Goal: Task Accomplishment & Management: Manage account settings

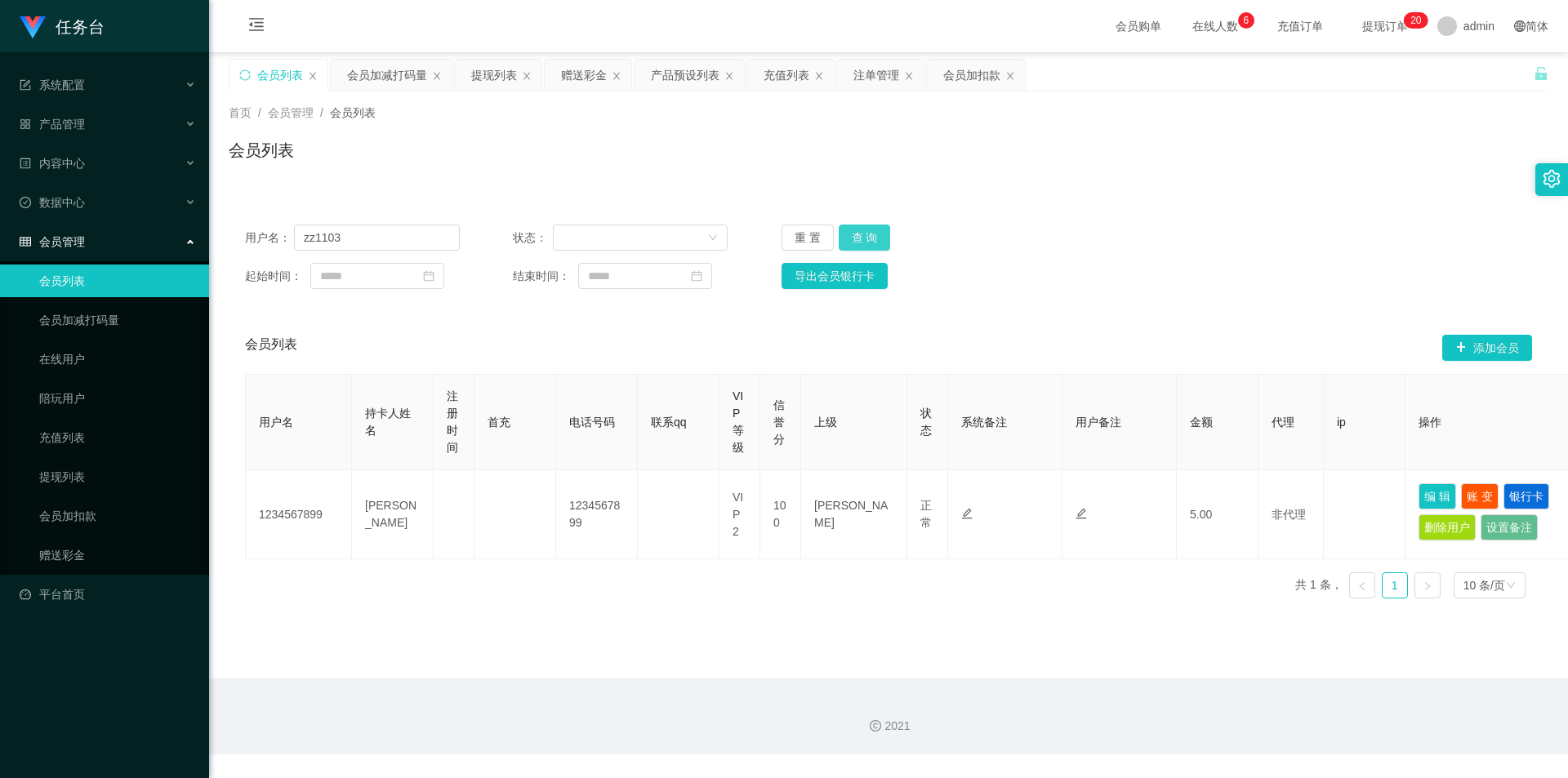
type input "zz1103"
click at [877, 238] on button "查 询" at bounding box center [864, 237] width 52 height 26
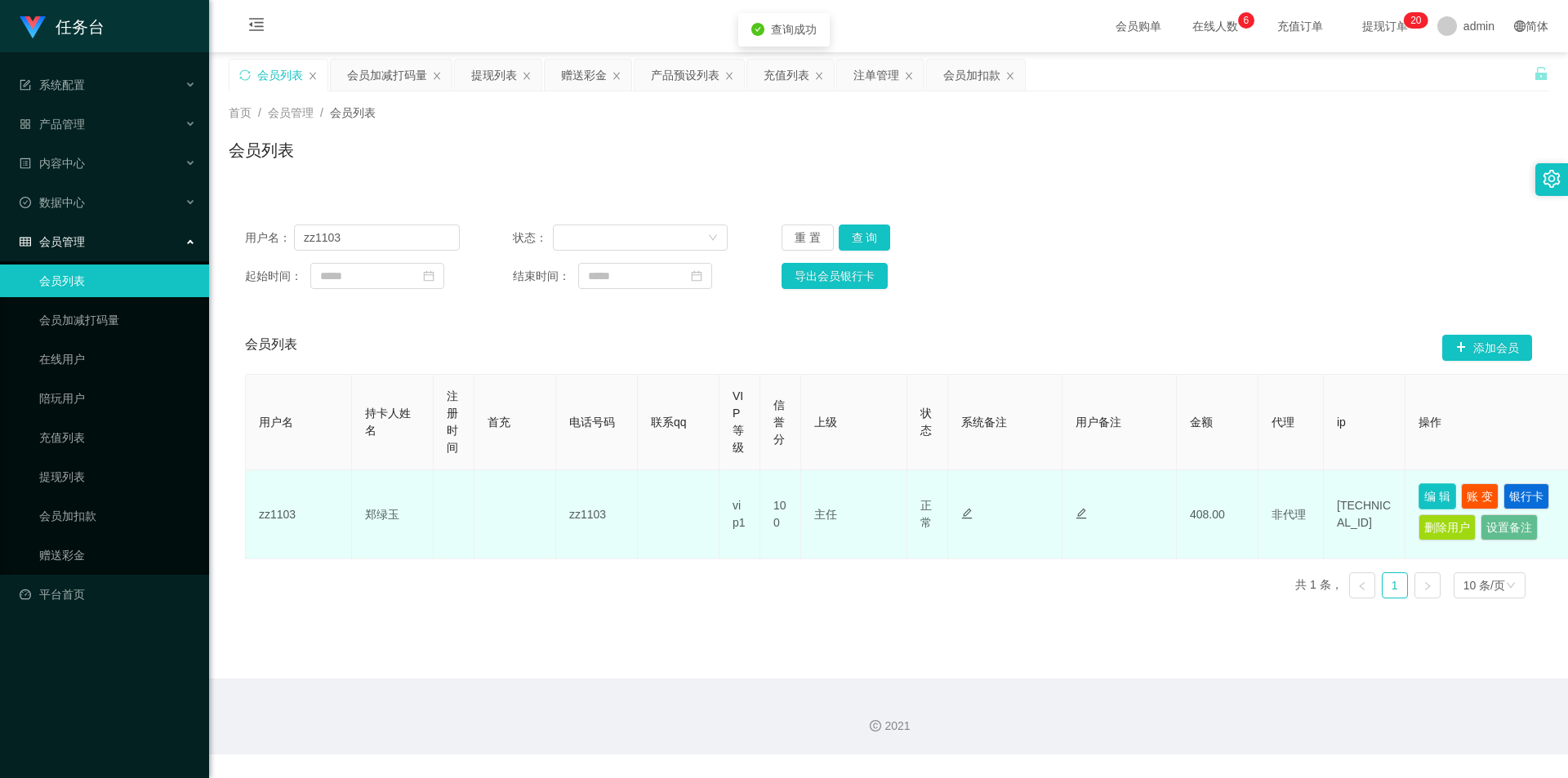
click at [1430, 497] on button "编 辑" at bounding box center [1436, 496] width 37 height 26
type input "zz1103"
type input "郑绿玉"
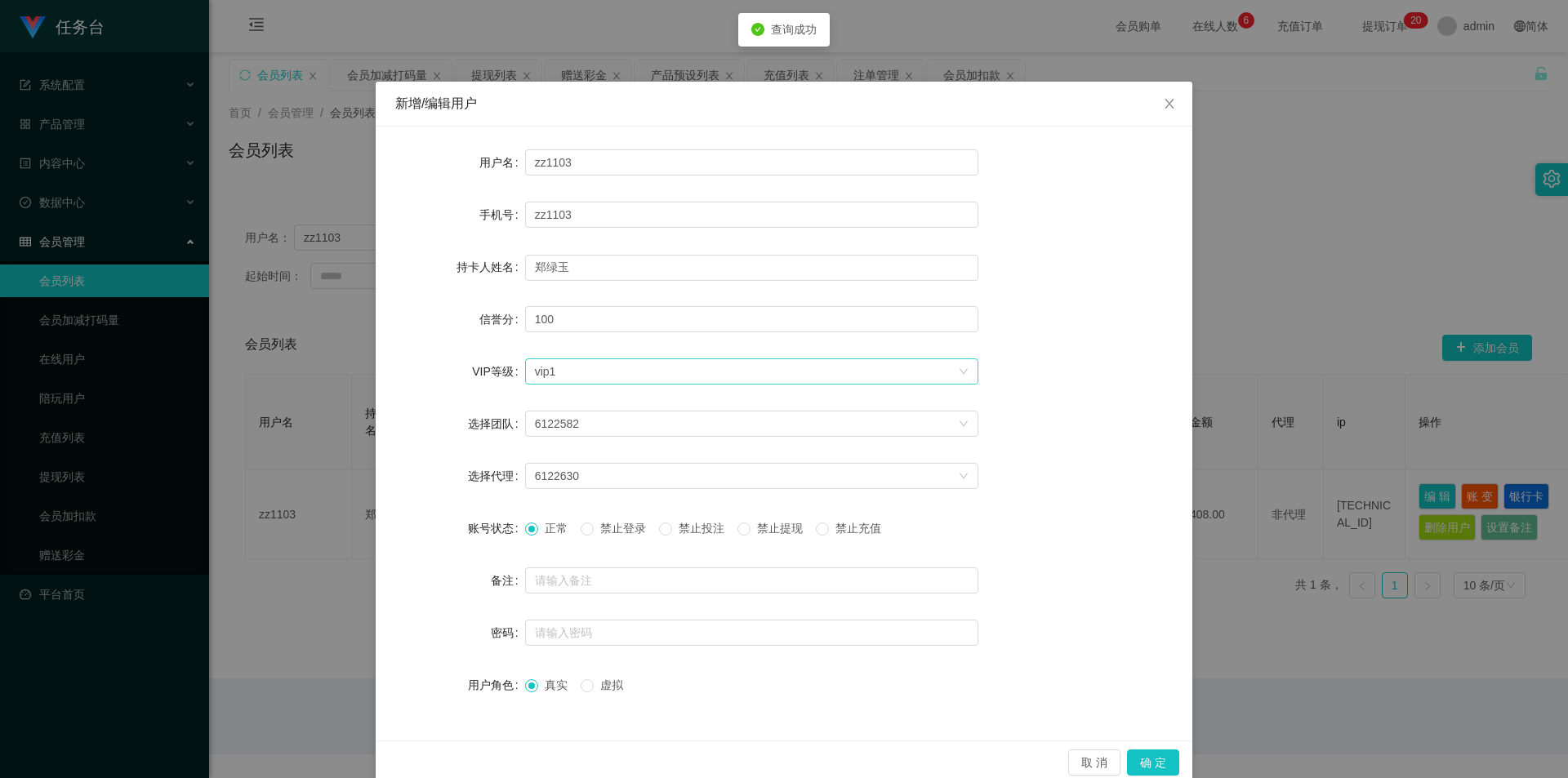
click at [634, 379] on div "选择VIP等级 vip1" at bounding box center [746, 371] width 423 height 25
click at [585, 428] on li "VIP2" at bounding box center [745, 429] width 453 height 26
click at [1158, 763] on button "确 定" at bounding box center [1152, 763] width 52 height 26
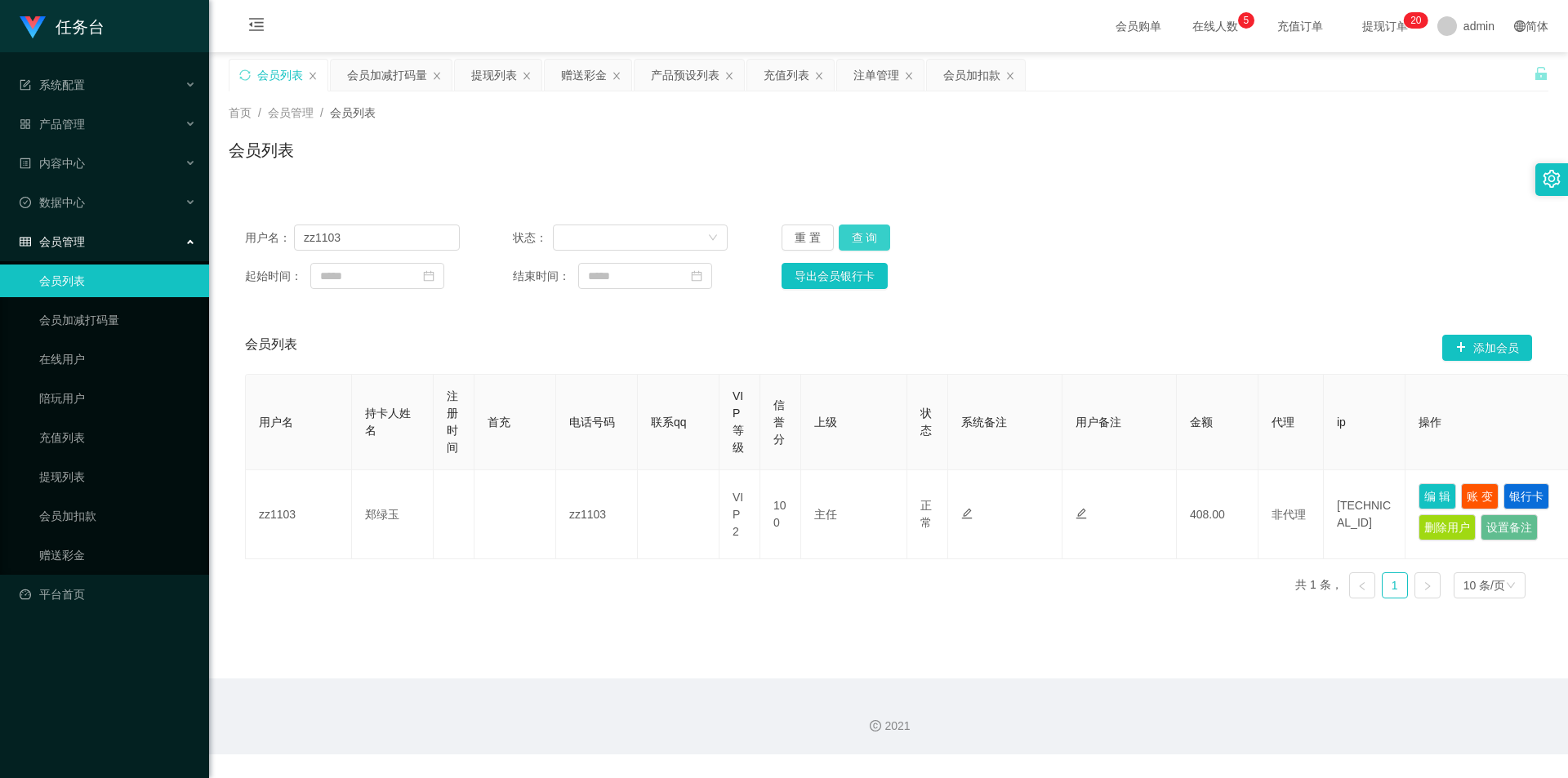
click at [846, 239] on button "查 询" at bounding box center [864, 237] width 52 height 26
click at [853, 241] on button "查 询" at bounding box center [864, 237] width 52 height 26
click at [372, 226] on input "zz1103" at bounding box center [377, 237] width 166 height 26
paste input "1234567899"
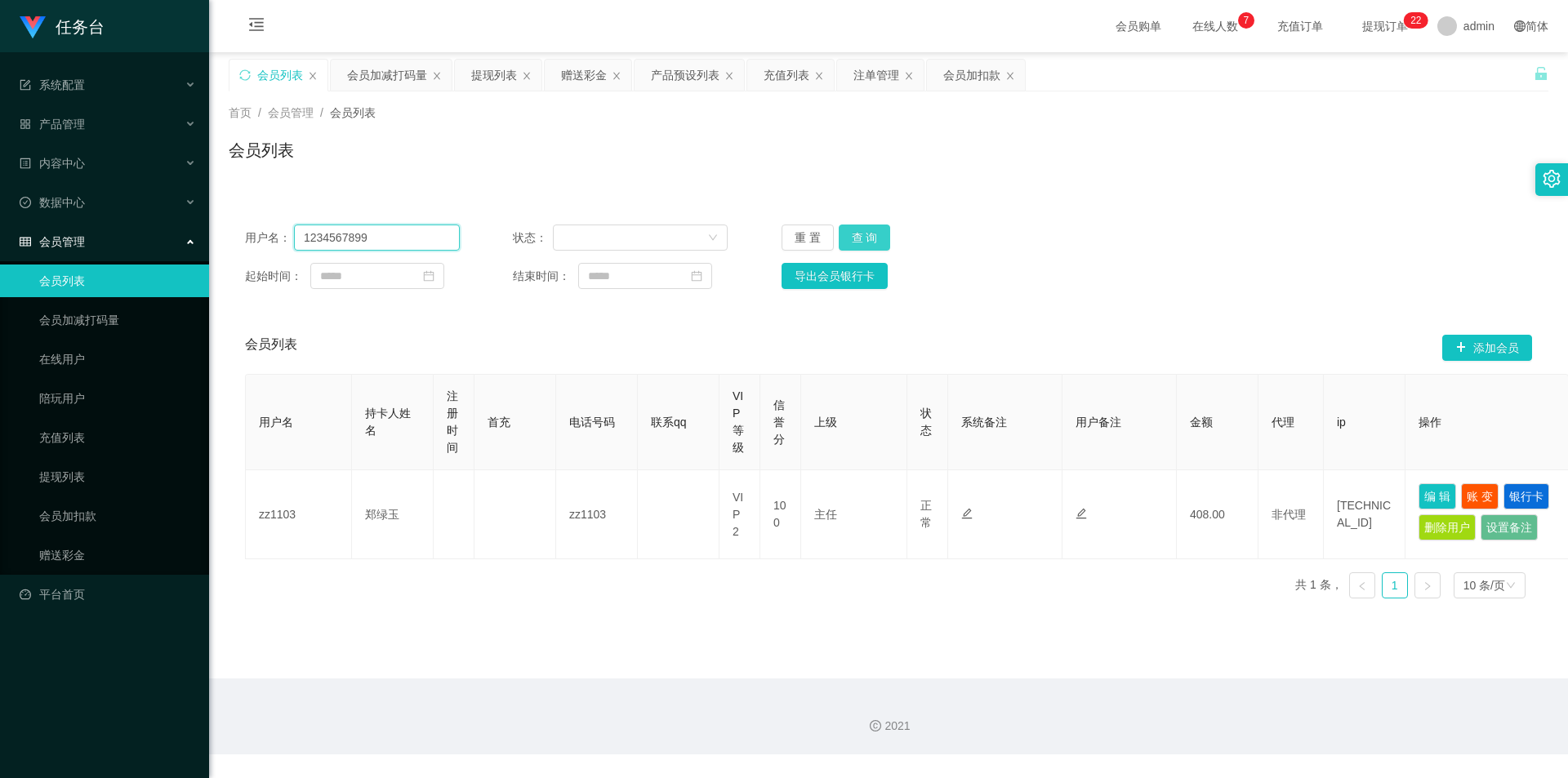
type input "1234567899"
click at [881, 237] on button "查 询" at bounding box center [864, 237] width 52 height 26
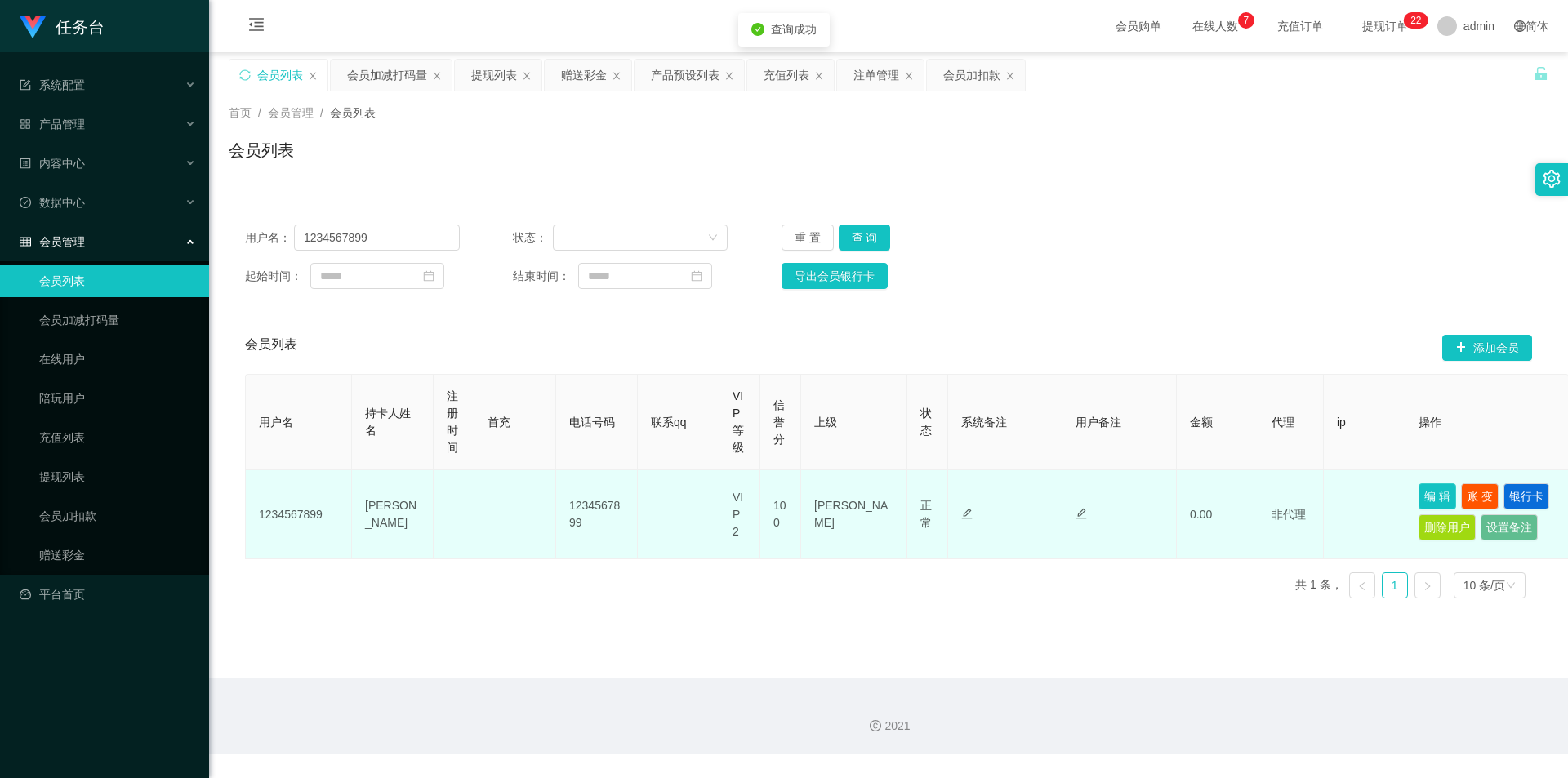
click at [1432, 497] on button "编 辑" at bounding box center [1436, 496] width 37 height 26
type input "1234567899"
type input "[PERSON_NAME]"
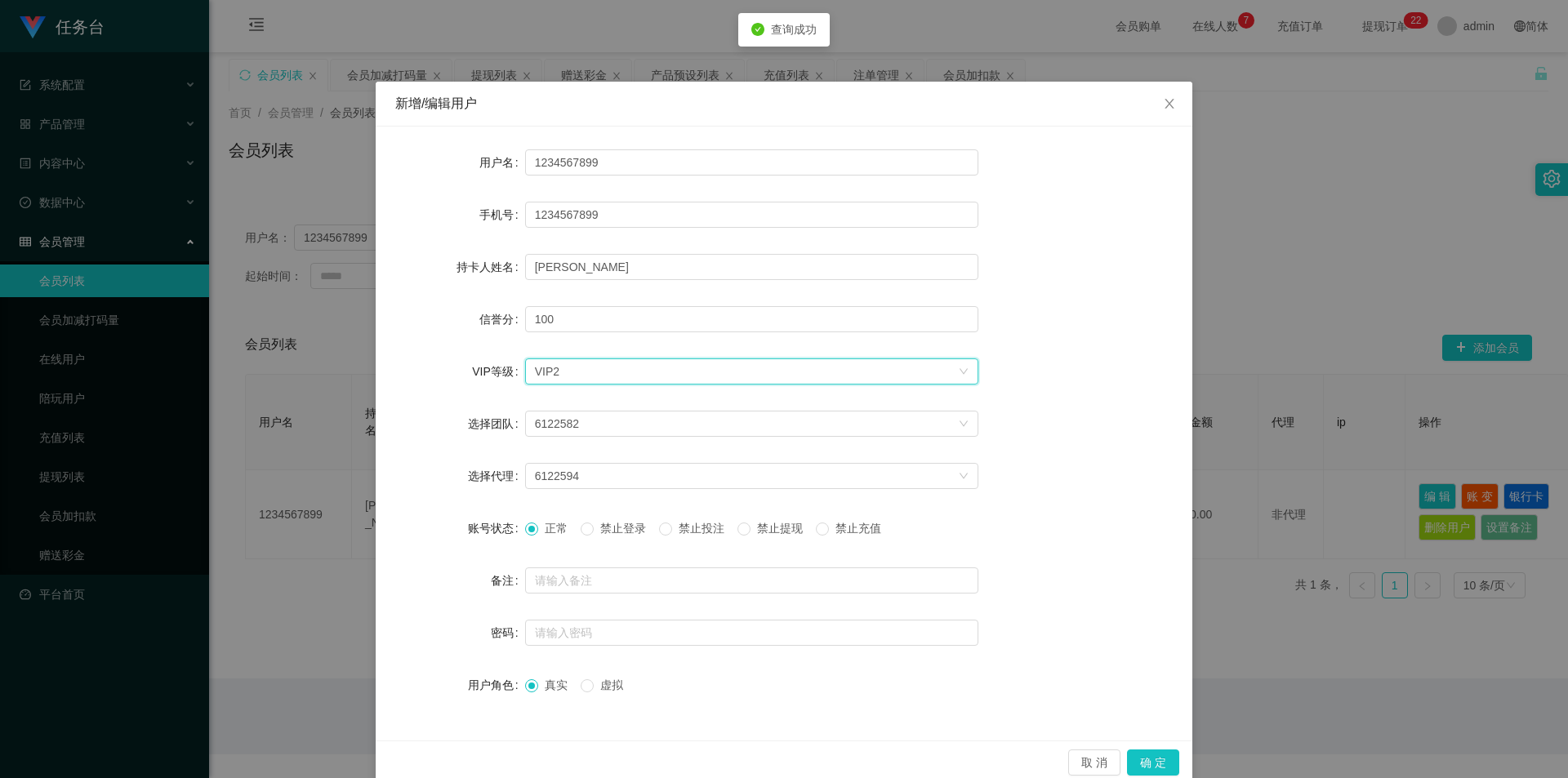
click at [667, 370] on div "选择VIP等级 VIP2" at bounding box center [746, 371] width 423 height 25
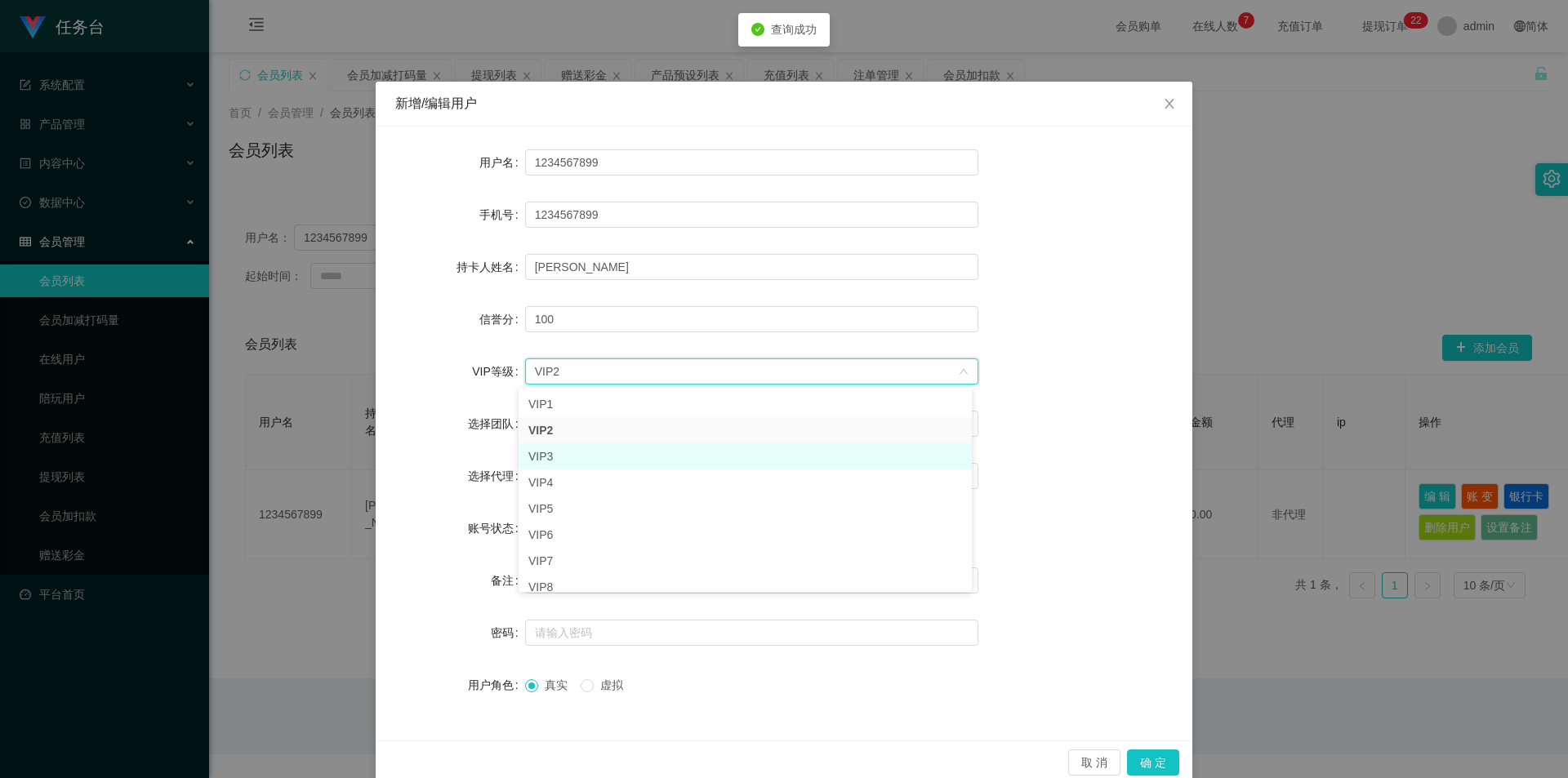
click at [579, 449] on li "VIP3" at bounding box center [745, 456] width 453 height 26
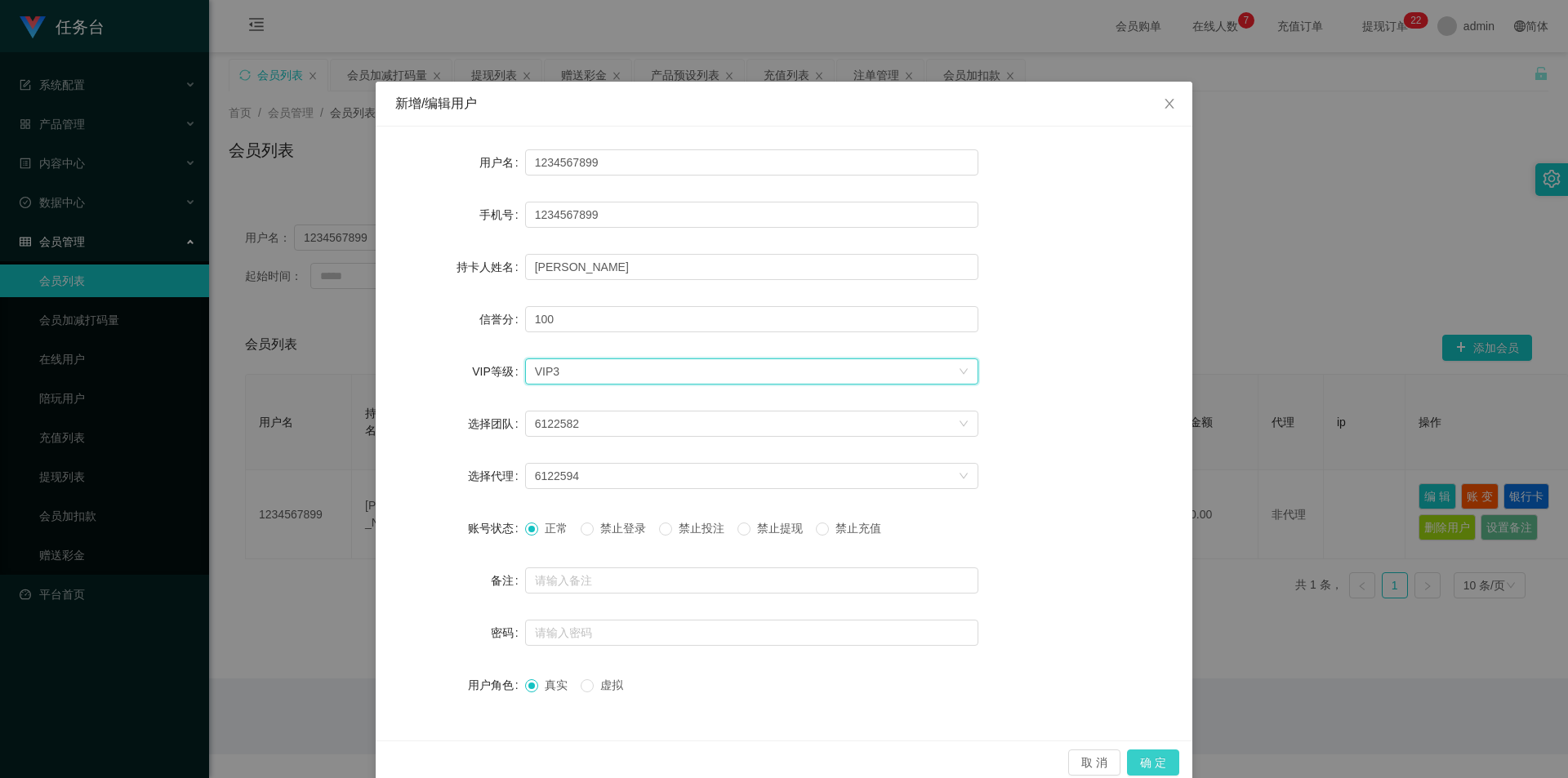
click at [1159, 766] on button "确 定" at bounding box center [1152, 763] width 52 height 26
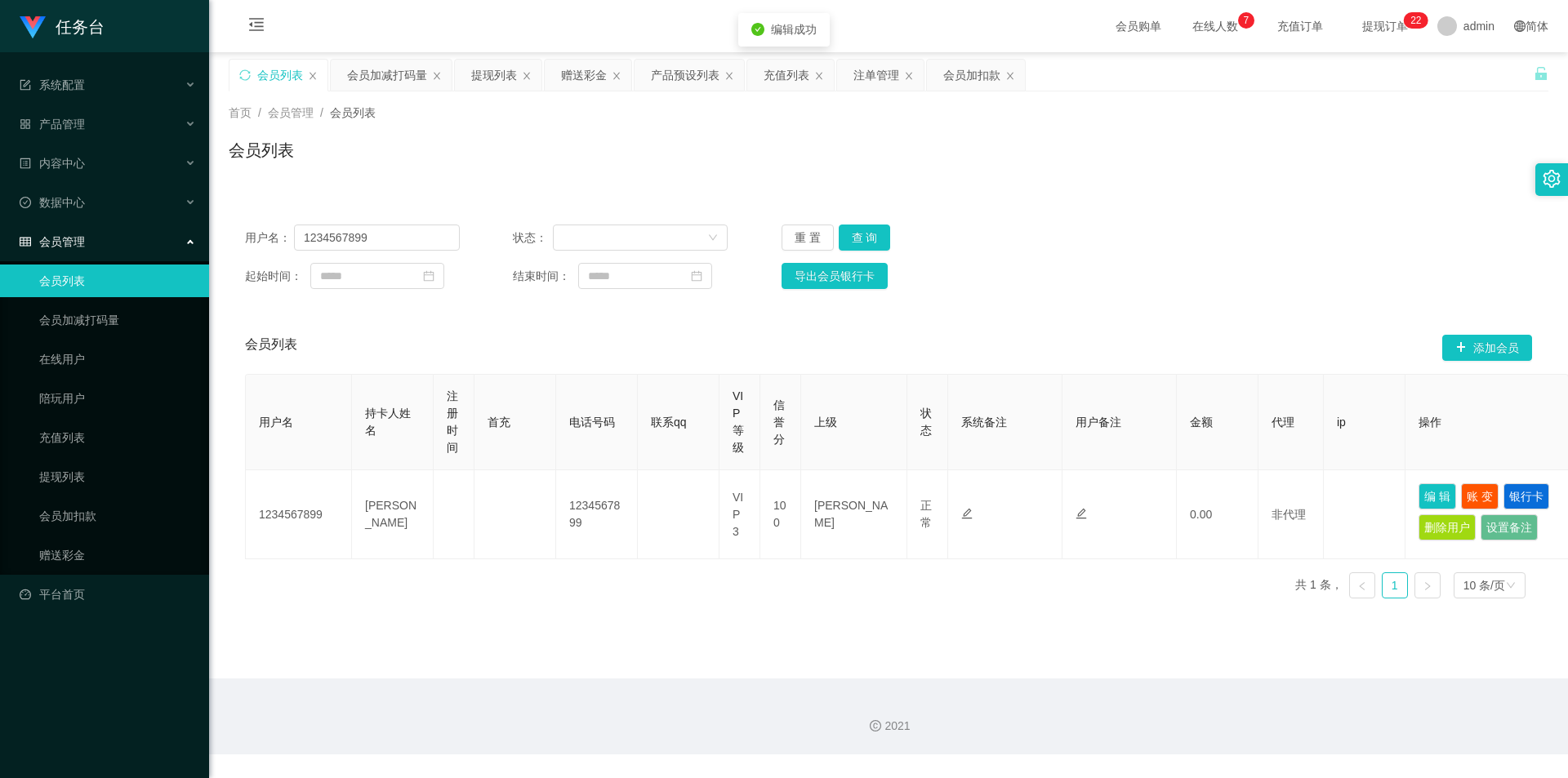
click at [867, 255] on div "用户名： 1234567899 状态： 重 置 查 询 起始时间： 结束时间： 导出会员银行卡" at bounding box center [888, 257] width 1320 height 97
click at [867, 247] on button "查 询" at bounding box center [864, 237] width 52 height 26
click at [369, 235] on input "1234567899" at bounding box center [377, 237] width 166 height 26
paste input "zz1105"
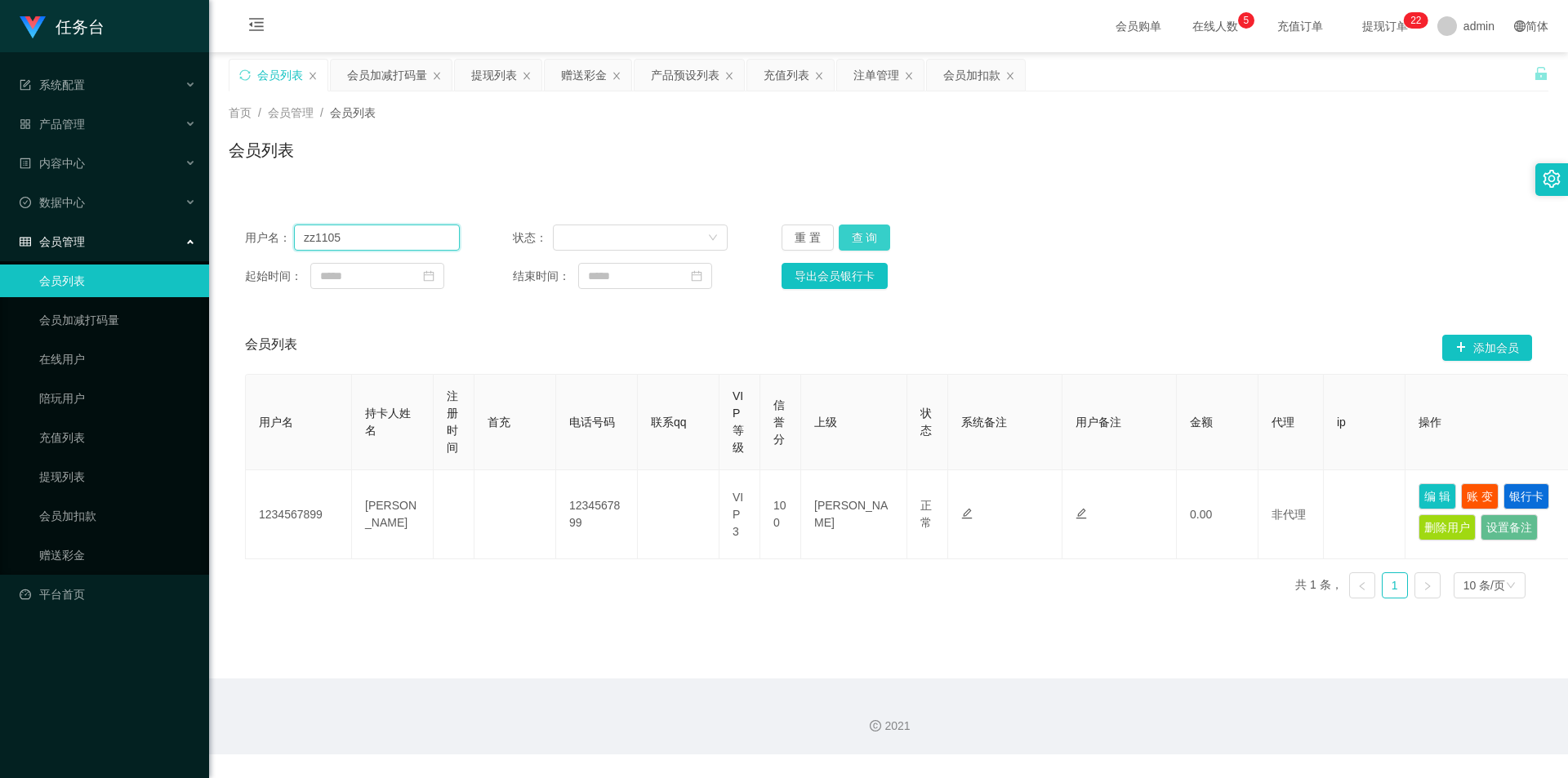
type input "zz1105"
click at [856, 239] on button "查 询" at bounding box center [864, 237] width 52 height 26
click at [862, 239] on button "查 询" at bounding box center [864, 237] width 52 height 26
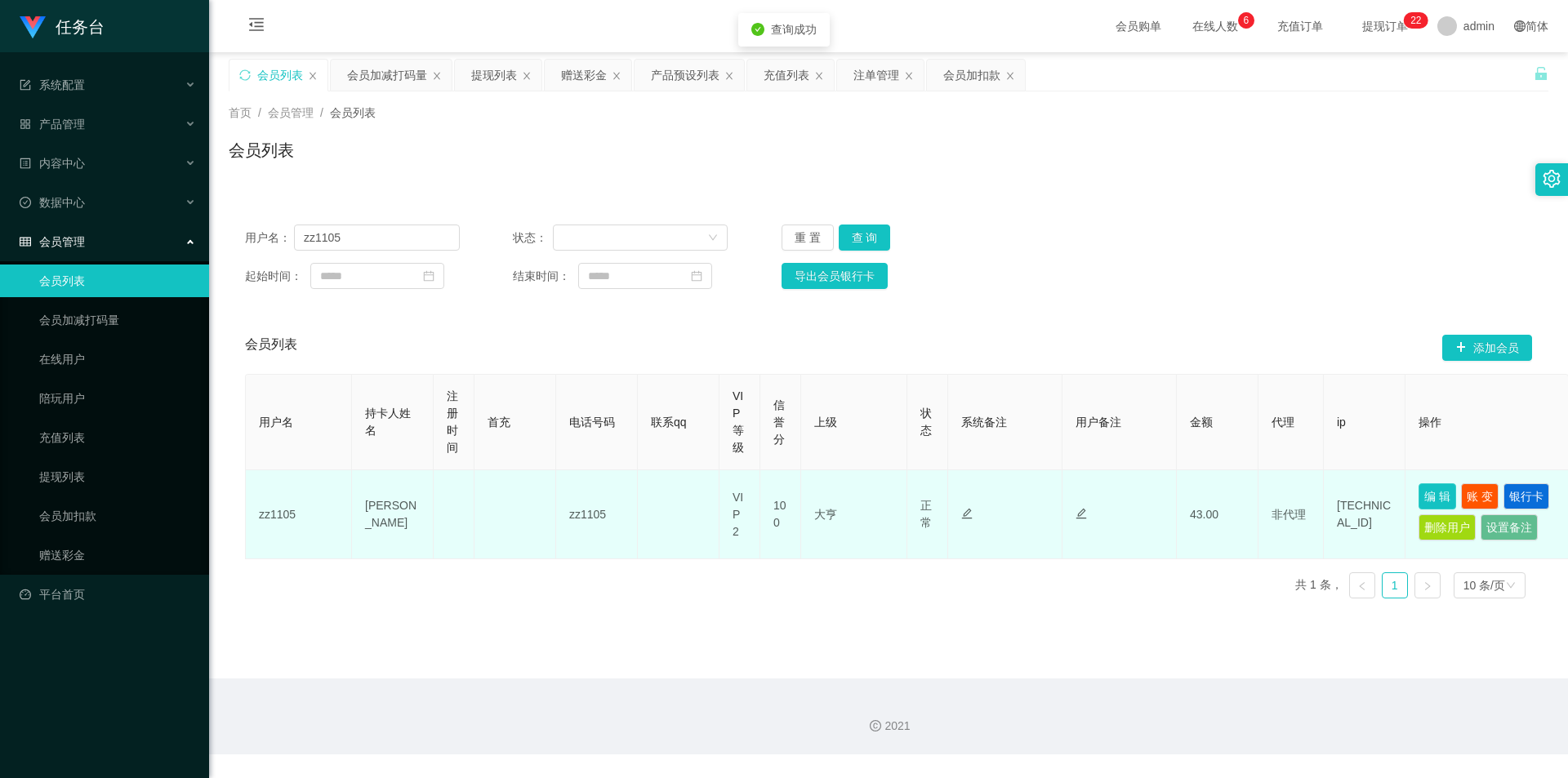
click at [1429, 494] on button "编 辑" at bounding box center [1436, 496] width 37 height 26
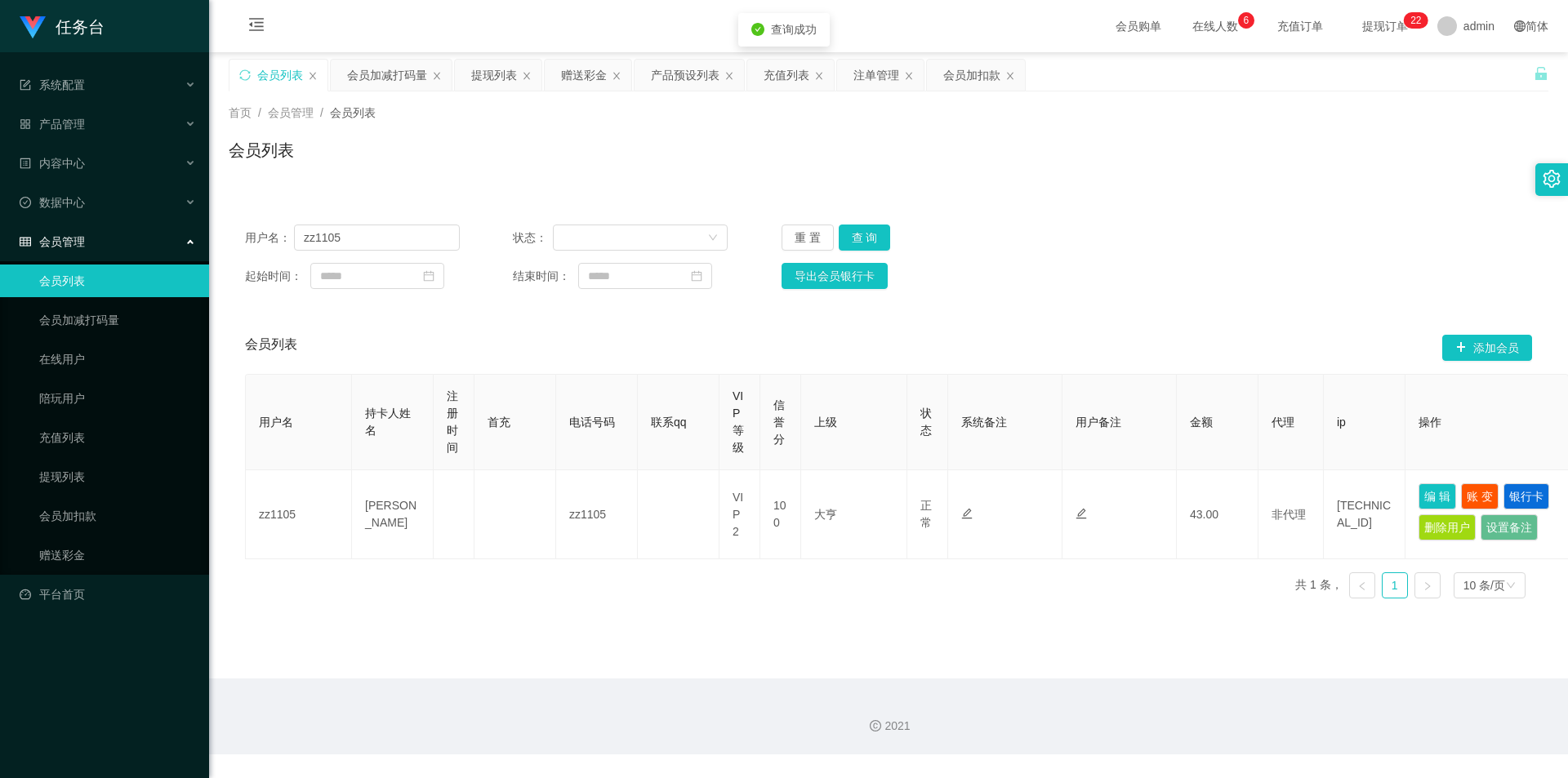
type input "zz1105"
type input "[PERSON_NAME]"
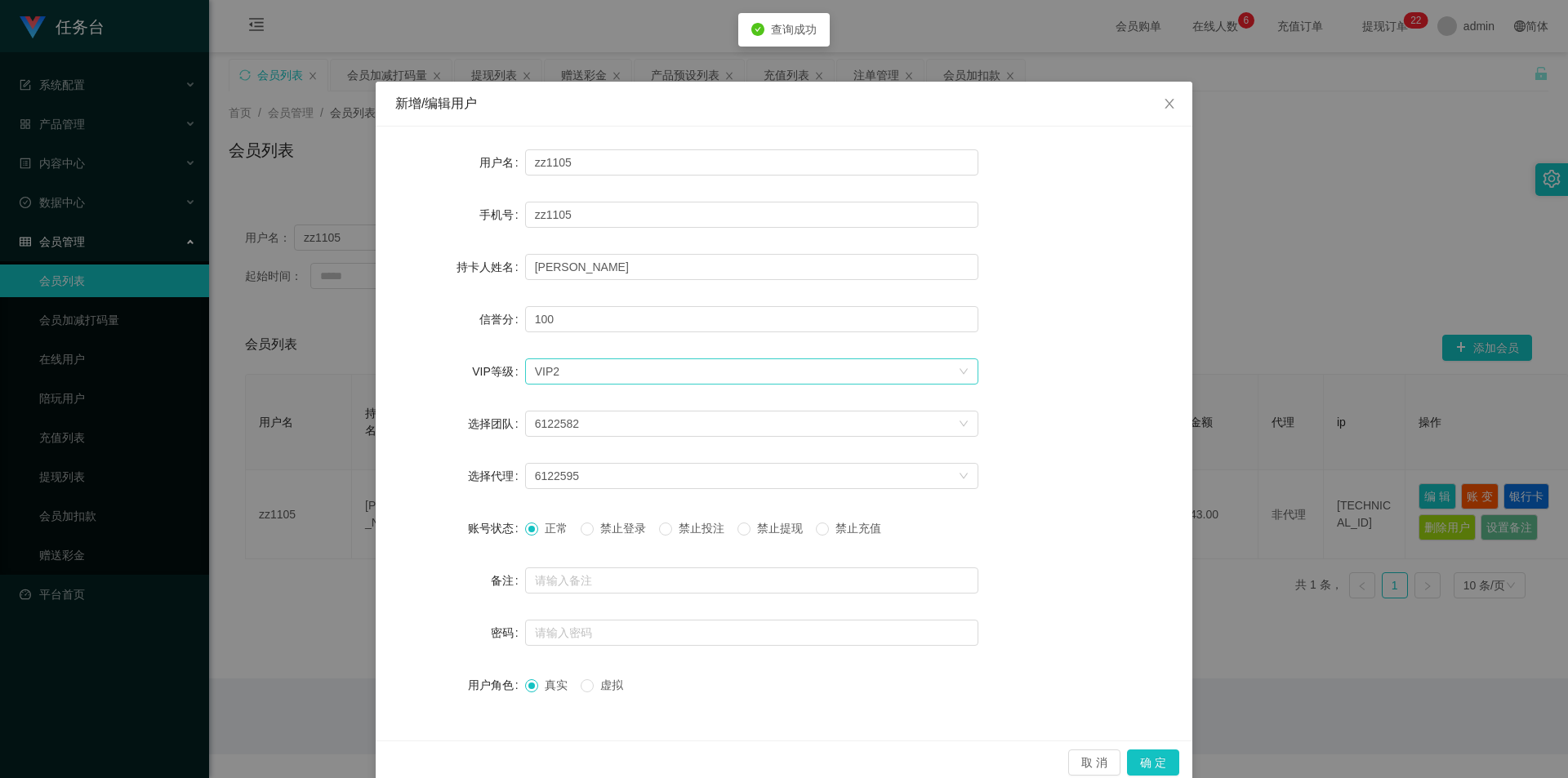
click at [598, 377] on div "选择VIP等级 VIP2" at bounding box center [746, 371] width 423 height 25
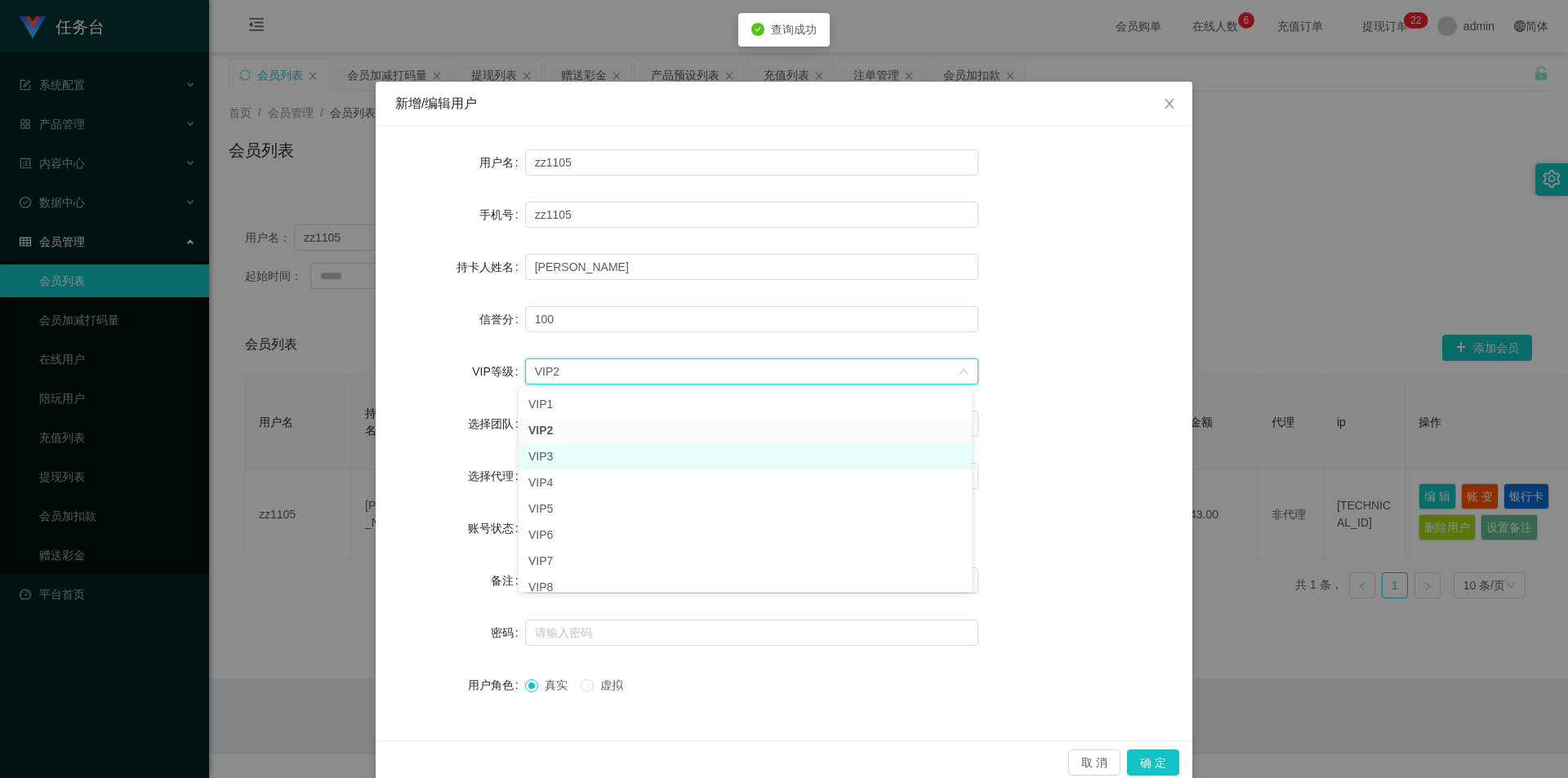
click at [551, 447] on li "VIP3" at bounding box center [745, 456] width 453 height 26
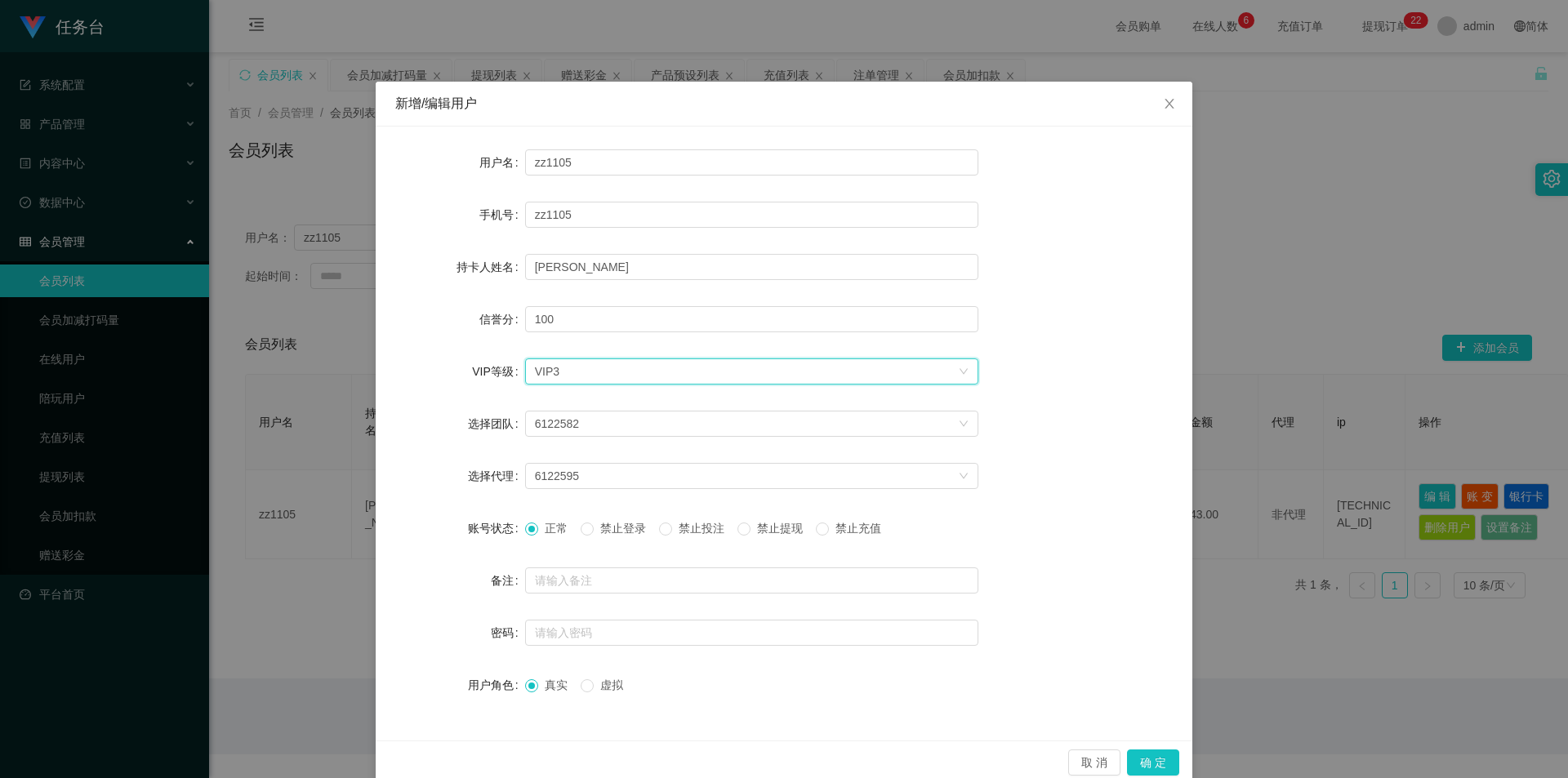
click at [1158, 776] on div "取 消 确 定" at bounding box center [784, 763] width 816 height 44
click at [1155, 765] on button "确 定" at bounding box center [1152, 763] width 52 height 26
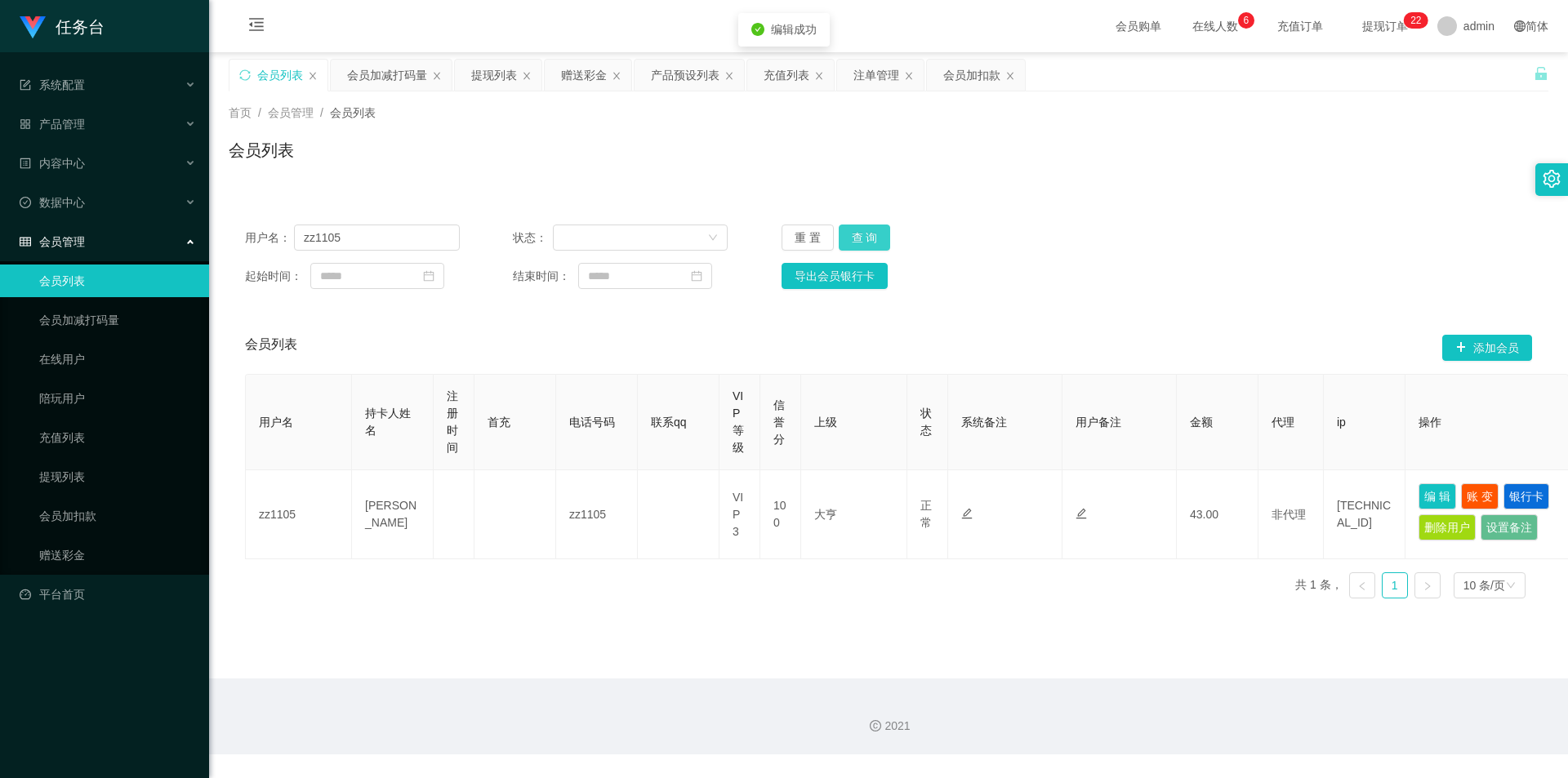
click at [865, 227] on button "查 询" at bounding box center [864, 237] width 52 height 26
